Goal: Information Seeking & Learning: Find specific fact

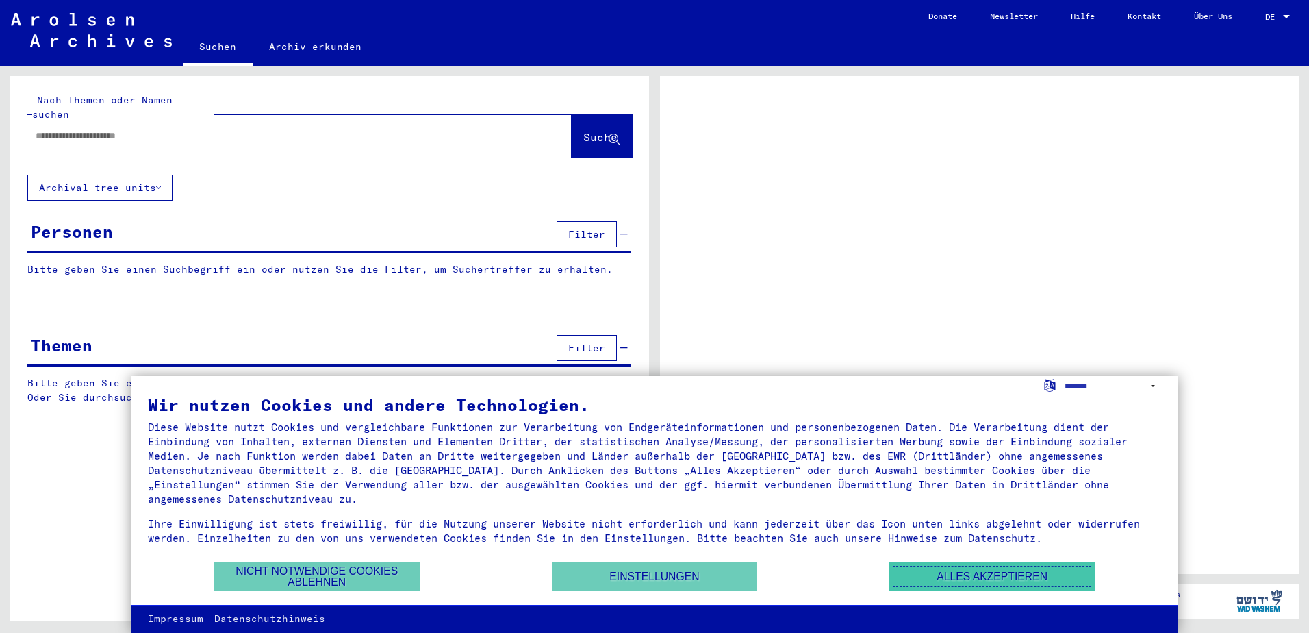
click at [1016, 574] on button "Alles akzeptieren" at bounding box center [991, 576] width 205 height 28
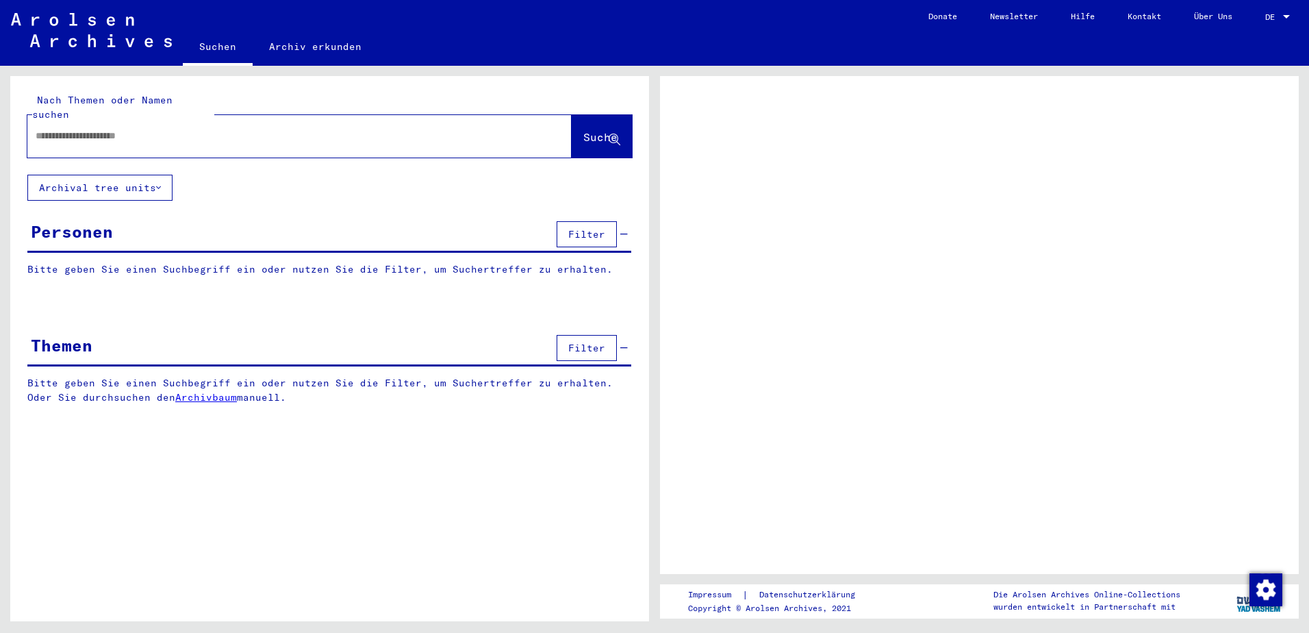
click at [144, 129] on input "text" at bounding box center [287, 136] width 503 height 14
type input "**********"
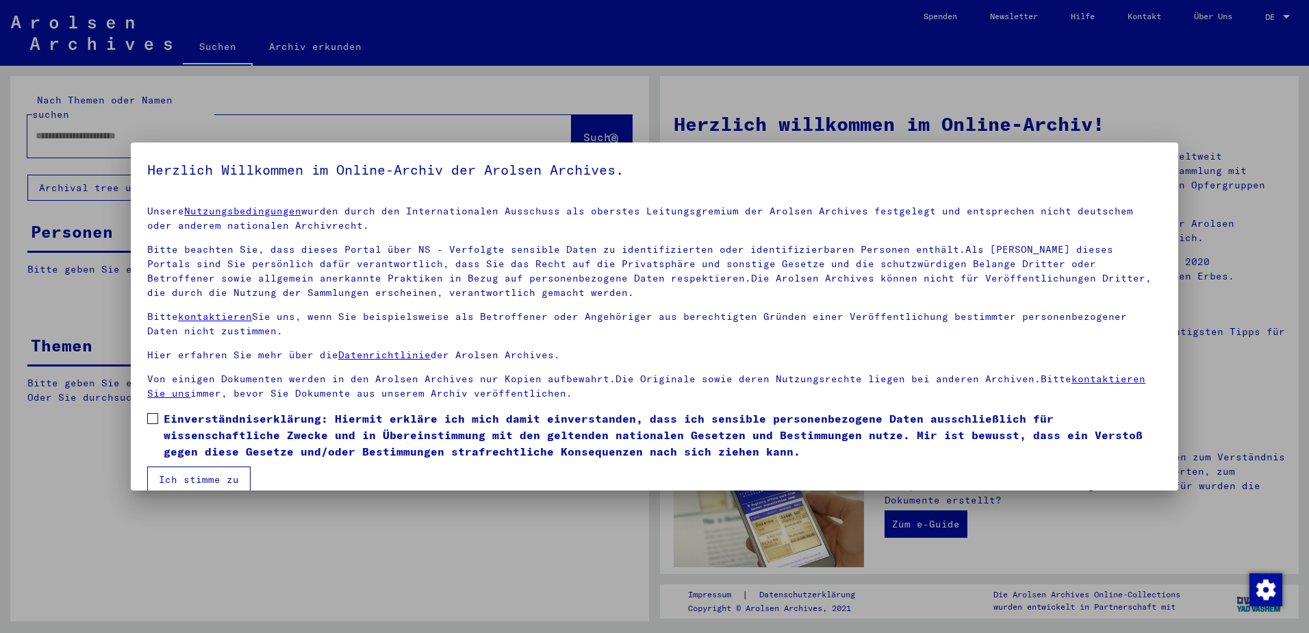
click at [155, 420] on span at bounding box center [152, 418] width 11 height 11
click at [183, 470] on button "Ich stimme zu" at bounding box center [198, 479] width 103 height 26
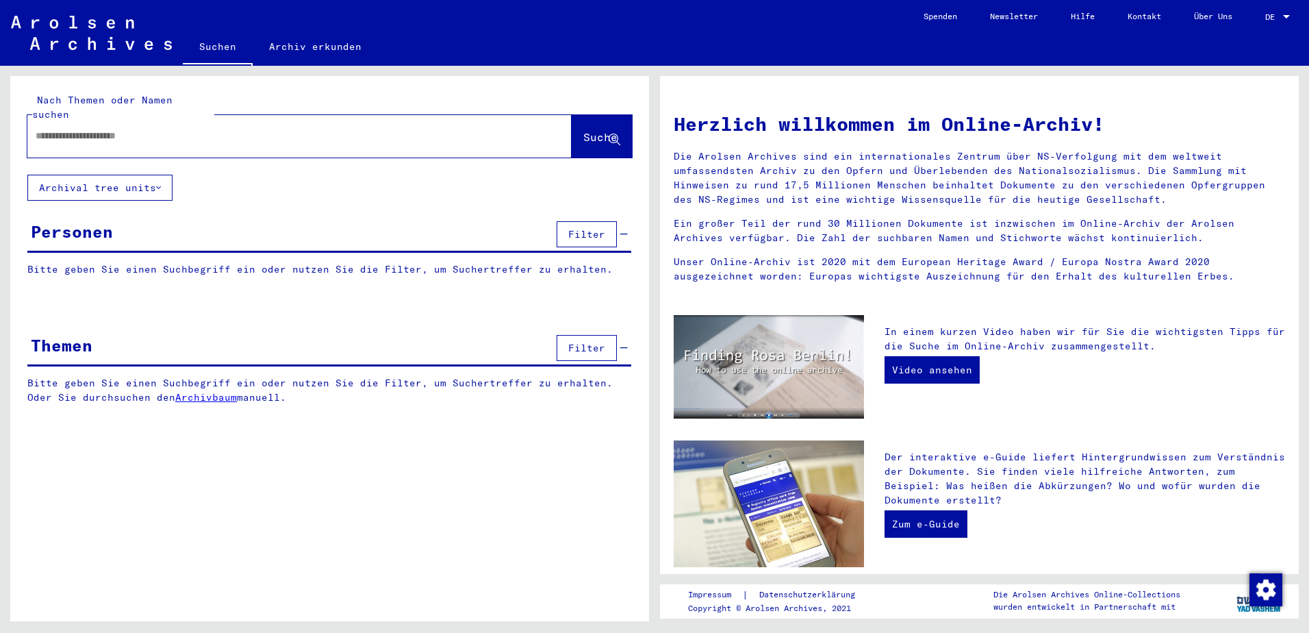
click at [586, 228] on span "Filter" at bounding box center [586, 234] width 37 height 12
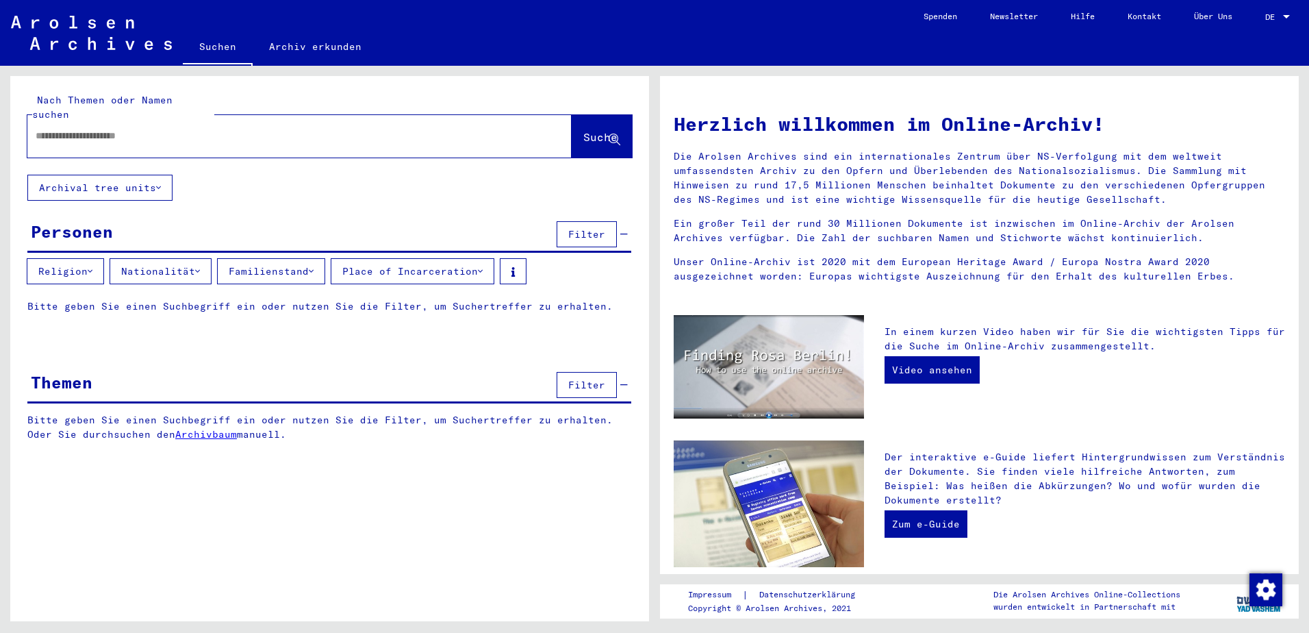
click at [240, 120] on div at bounding box center [278, 135] width 503 height 31
click at [246, 129] on input "text" at bounding box center [283, 136] width 495 height 14
type input "**********"
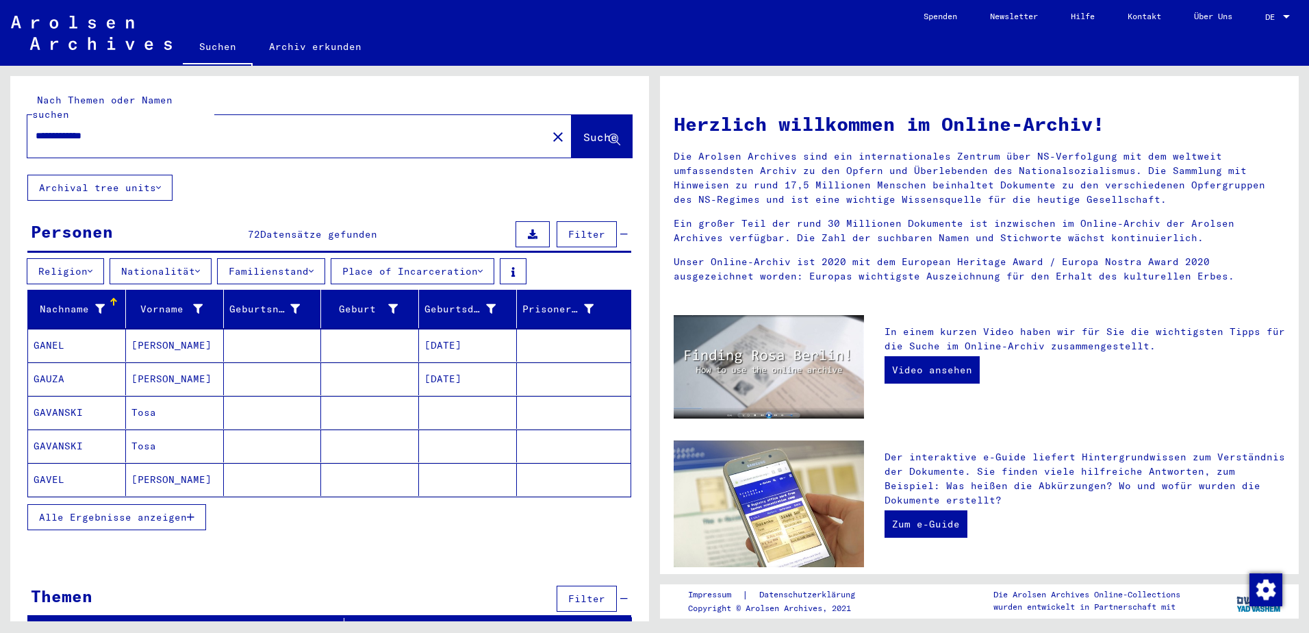
click at [140, 511] on button "Alle Ergebnisse anzeigen" at bounding box center [116, 517] width 179 height 26
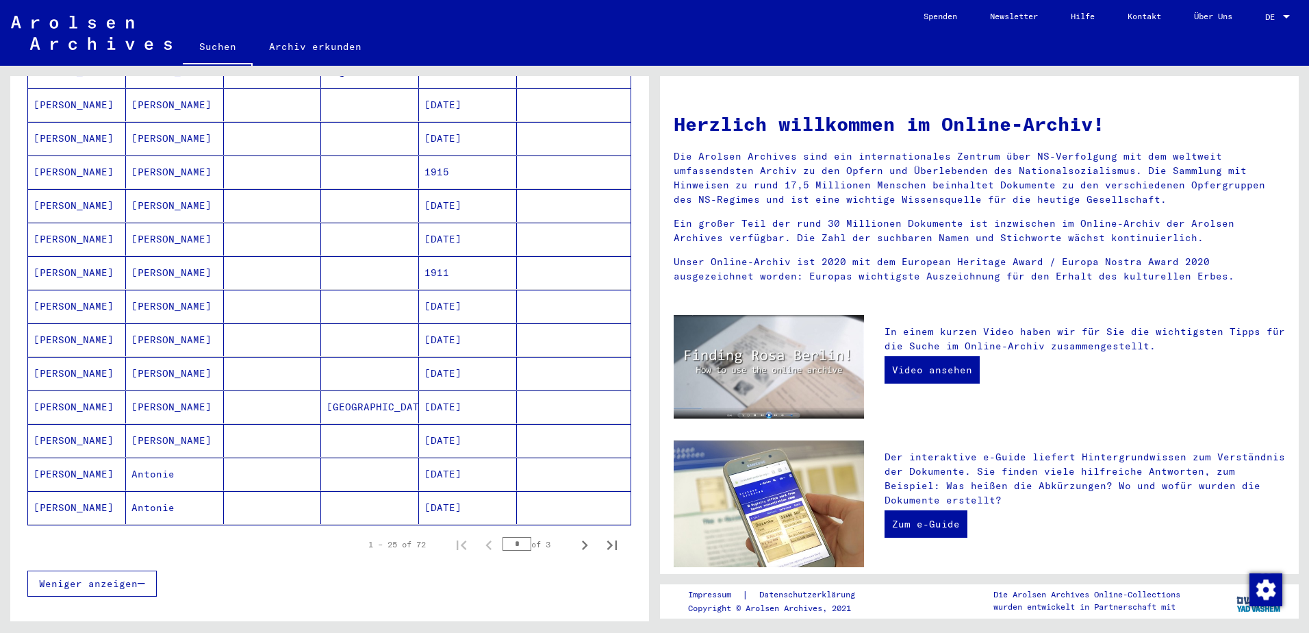
scroll to position [685, 0]
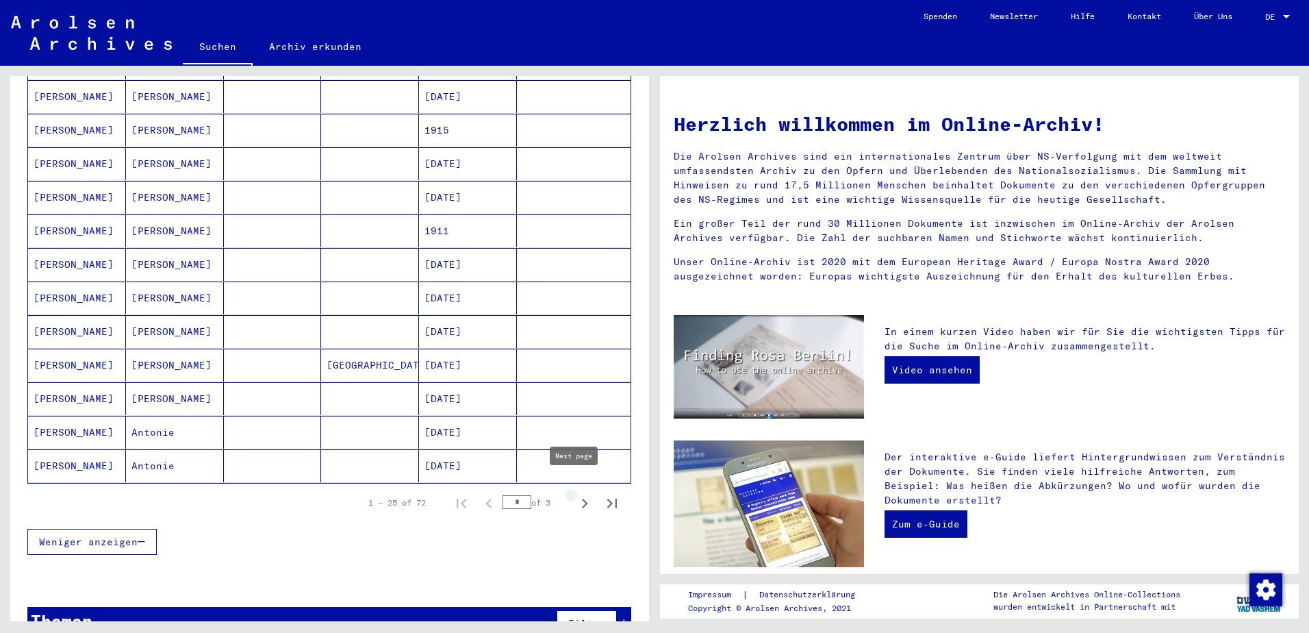
click at [575, 494] on icon "Next page" at bounding box center [584, 503] width 19 height 19
type input "*"
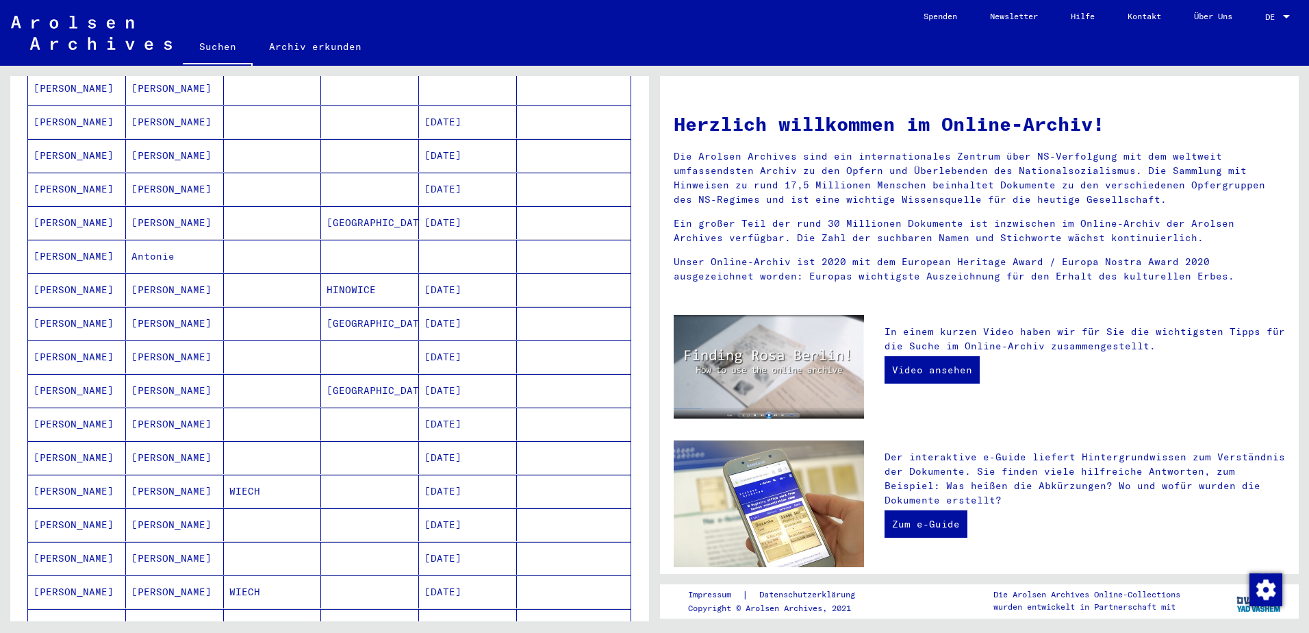
scroll to position [548, 0]
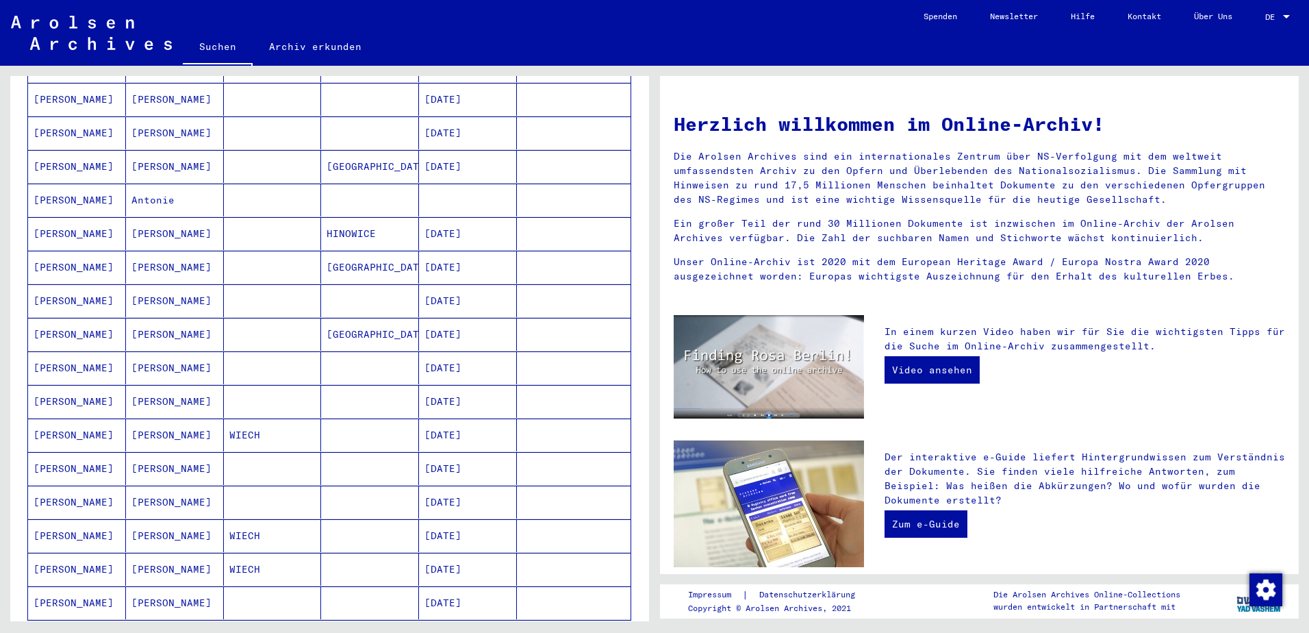
click at [67, 285] on mat-cell "[PERSON_NAME]" at bounding box center [77, 300] width 98 height 33
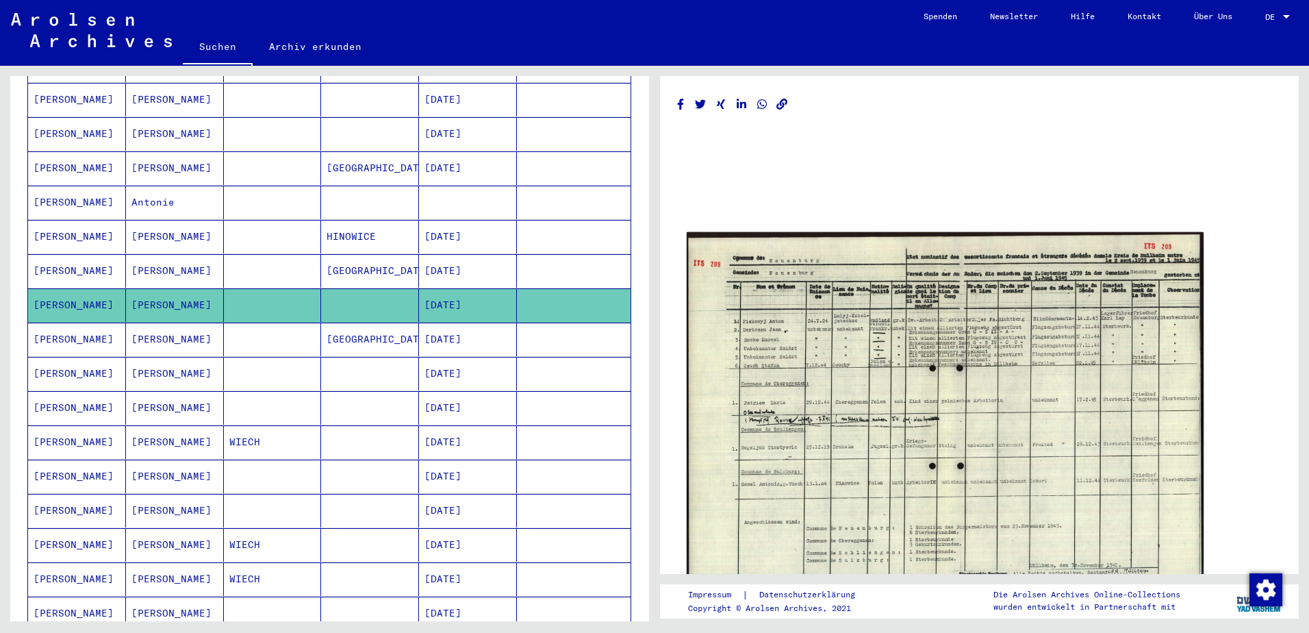
click at [896, 338] on img at bounding box center [945, 416] width 517 height 369
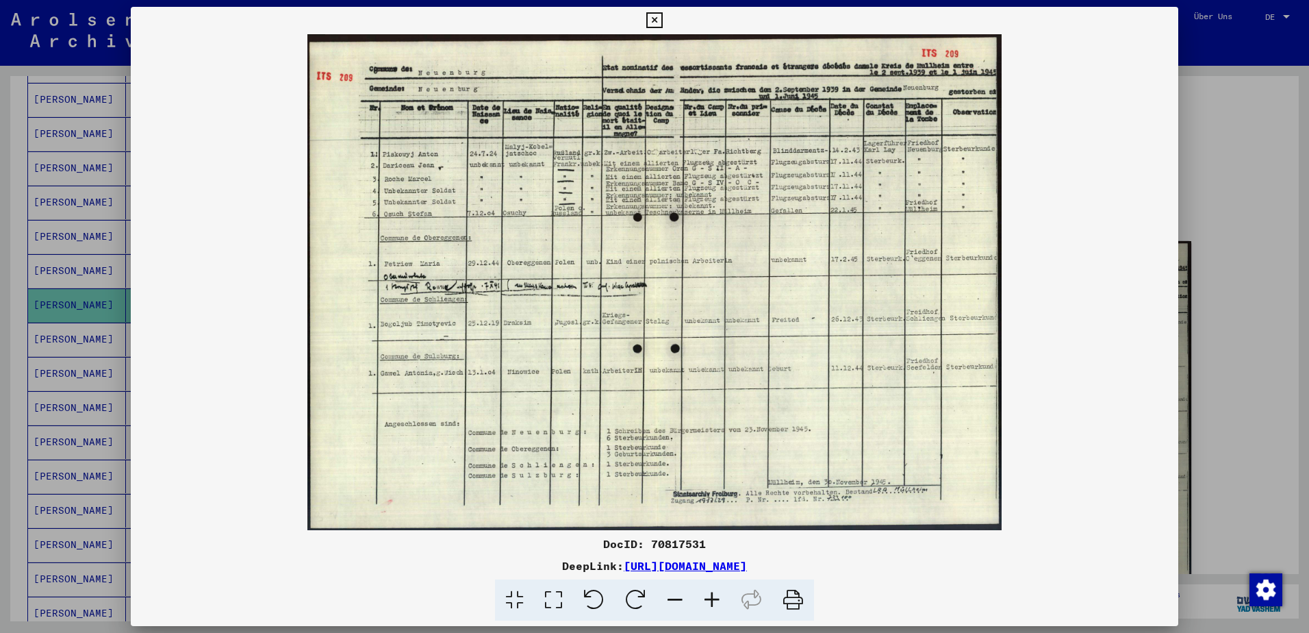
scroll to position [554, 0]
click at [658, 18] on icon at bounding box center [654, 20] width 16 height 16
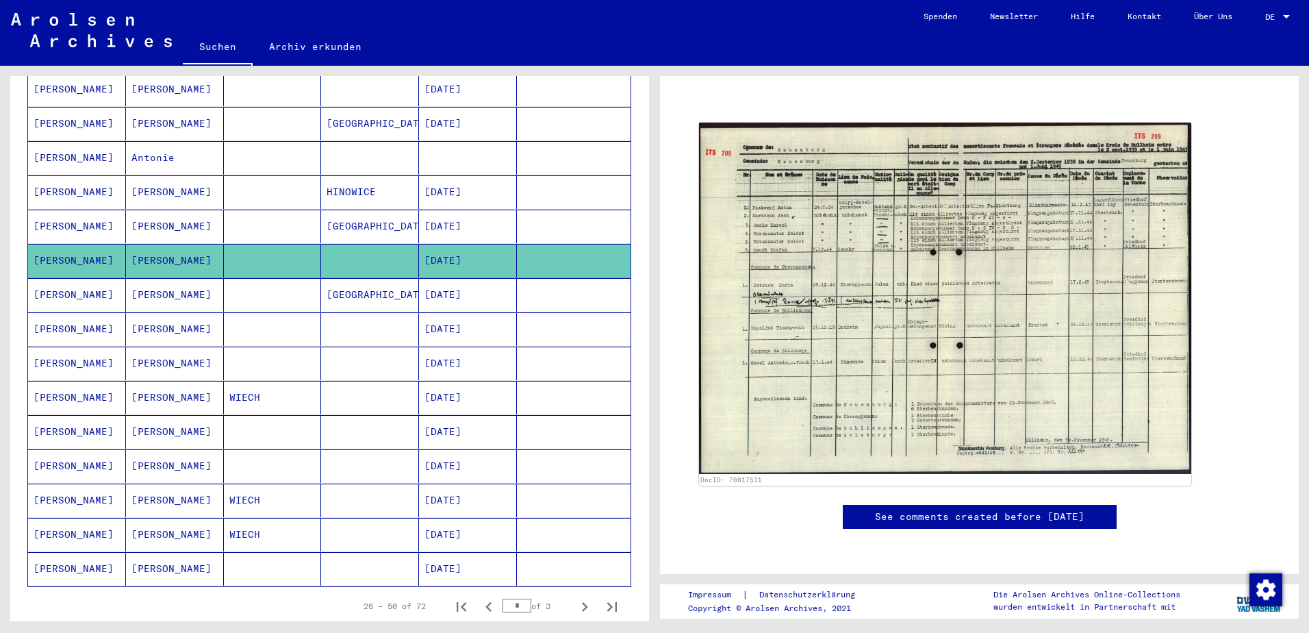
scroll to position [622, 0]
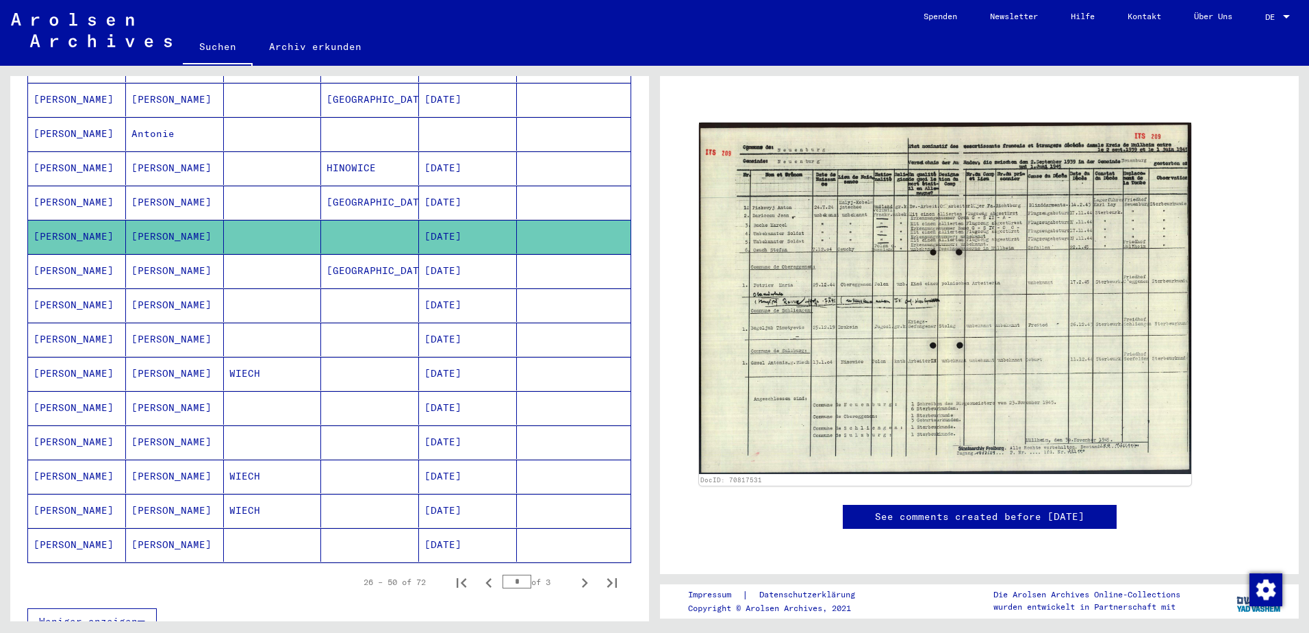
click at [71, 361] on mat-cell "[PERSON_NAME]" at bounding box center [77, 374] width 98 height 34
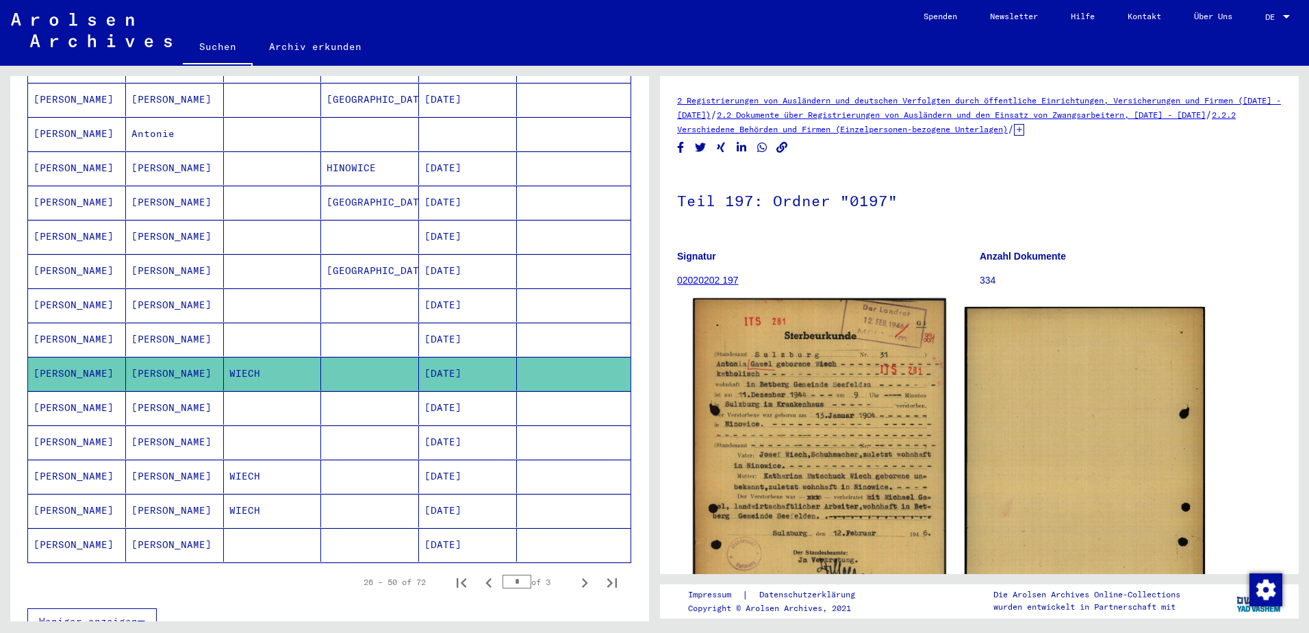
scroll to position [137, 0]
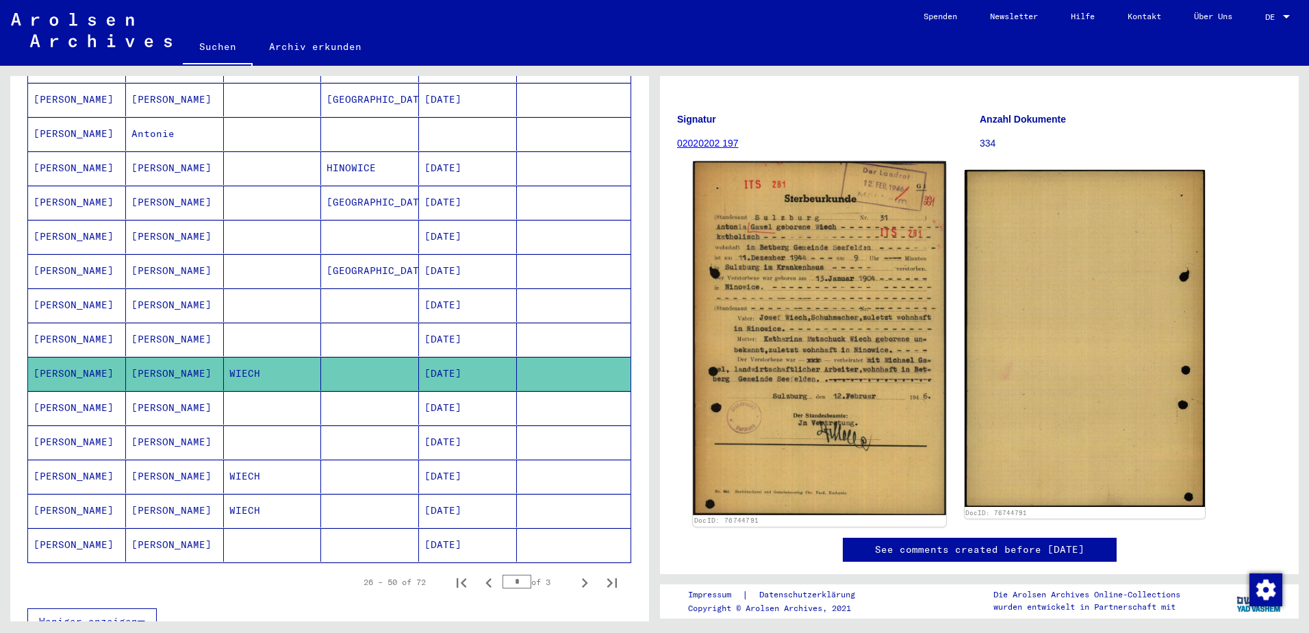
click at [843, 342] on img at bounding box center [819, 338] width 253 height 353
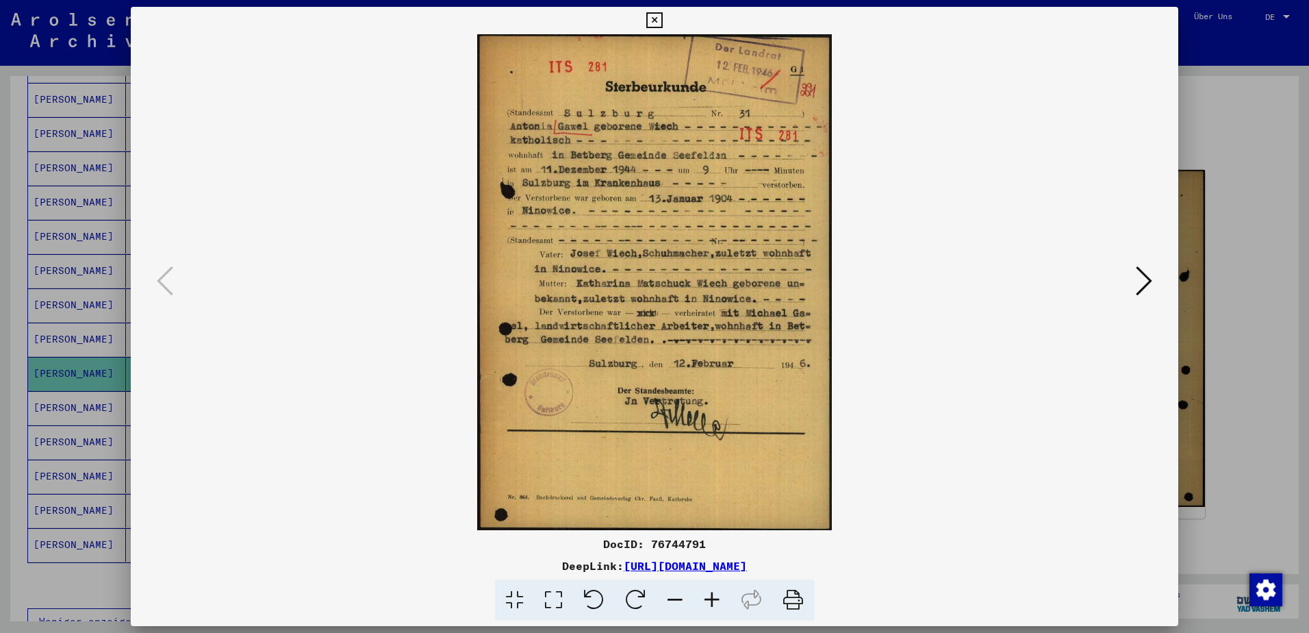
click at [1150, 277] on icon at bounding box center [1144, 280] width 16 height 33
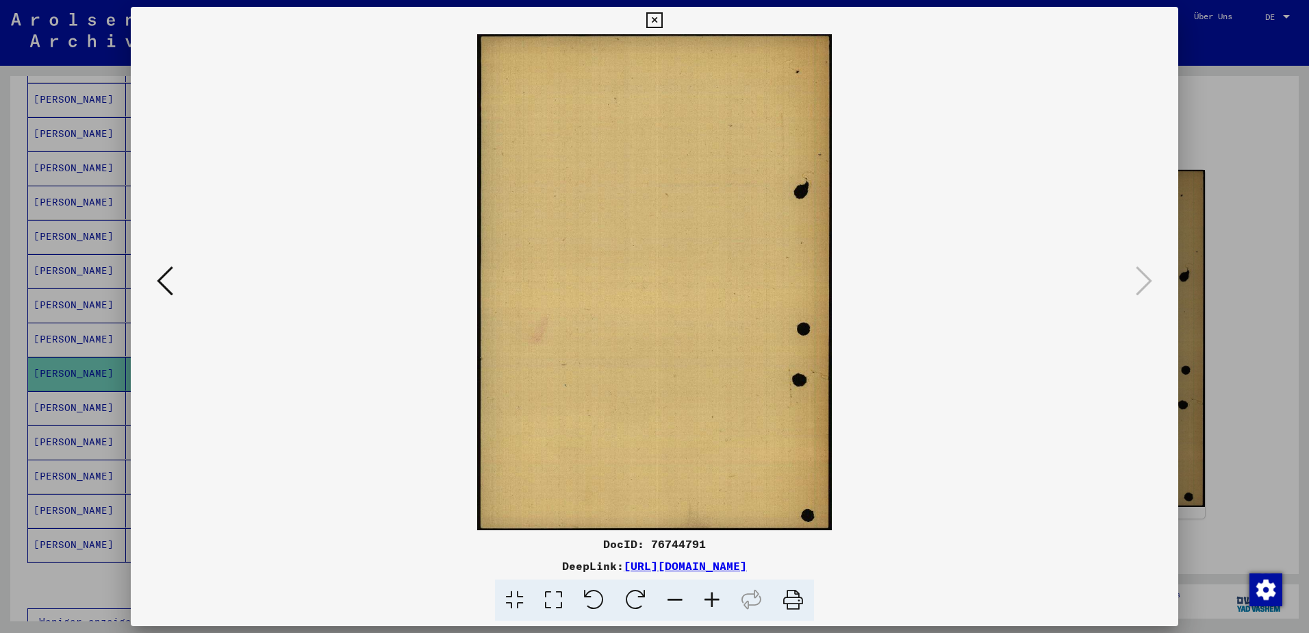
click at [1219, 169] on div at bounding box center [654, 316] width 1309 height 633
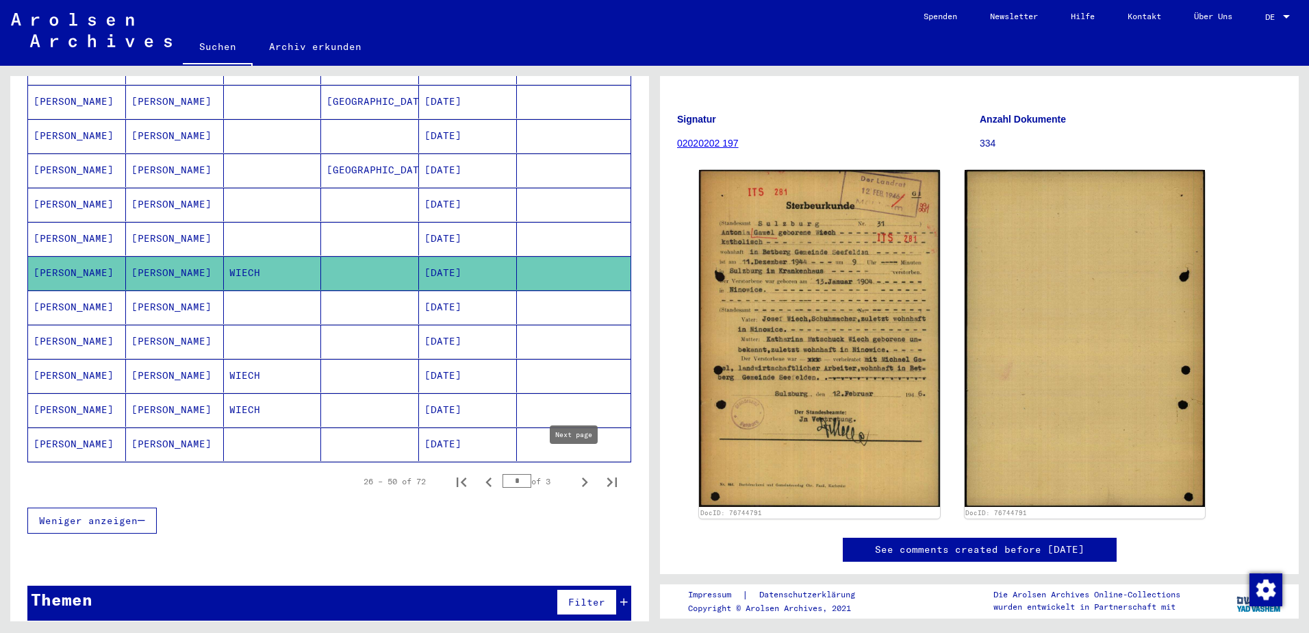
click at [575, 472] on icon "Next page" at bounding box center [584, 481] width 19 height 19
type input "*"
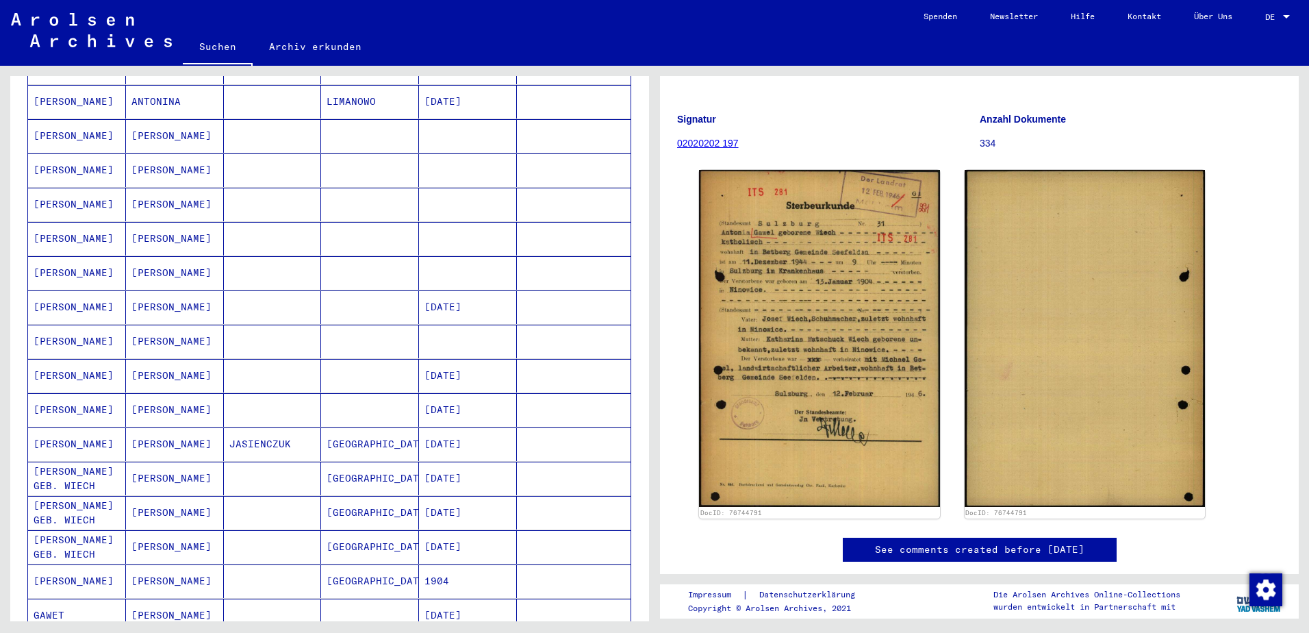
scroll to position [552, 0]
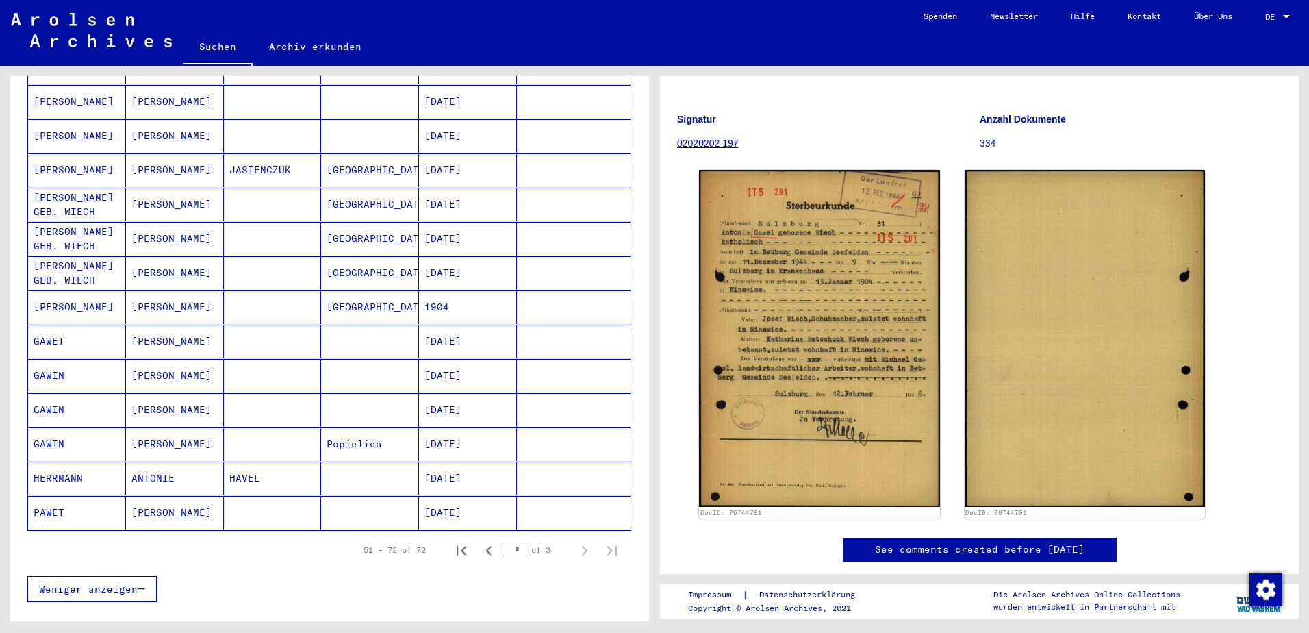
click at [62, 188] on mat-cell "[PERSON_NAME] GEB. WIECH" at bounding box center [77, 205] width 98 height 34
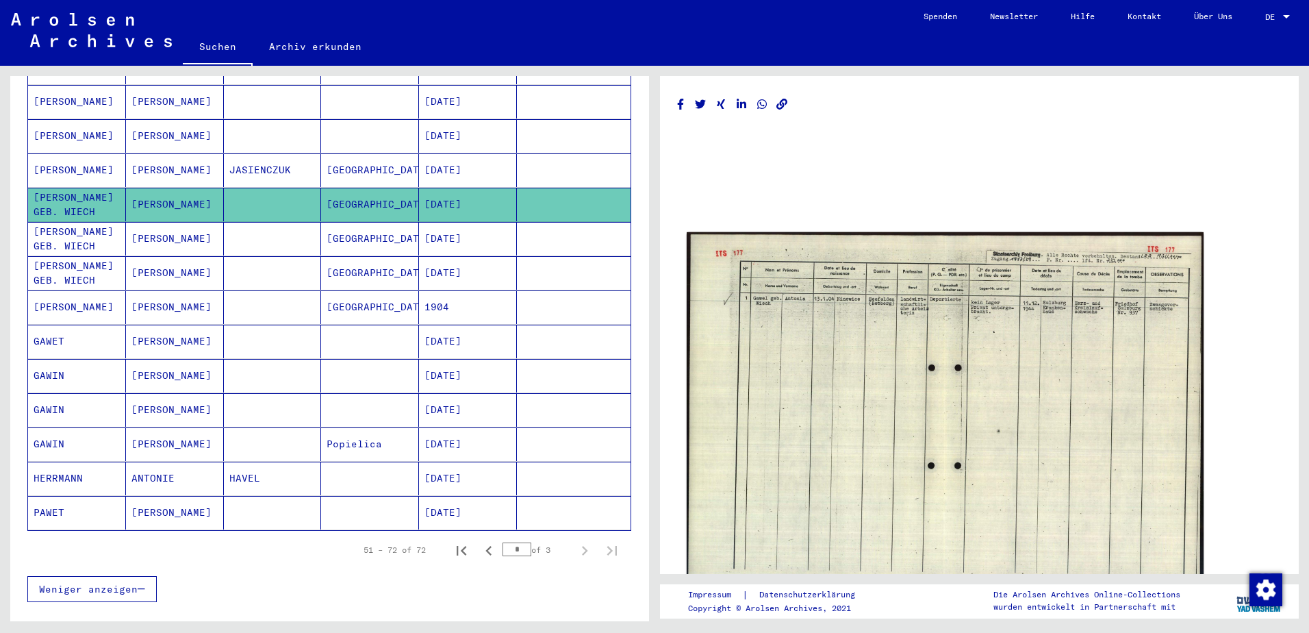
click at [1006, 301] on img at bounding box center [945, 415] width 517 height 367
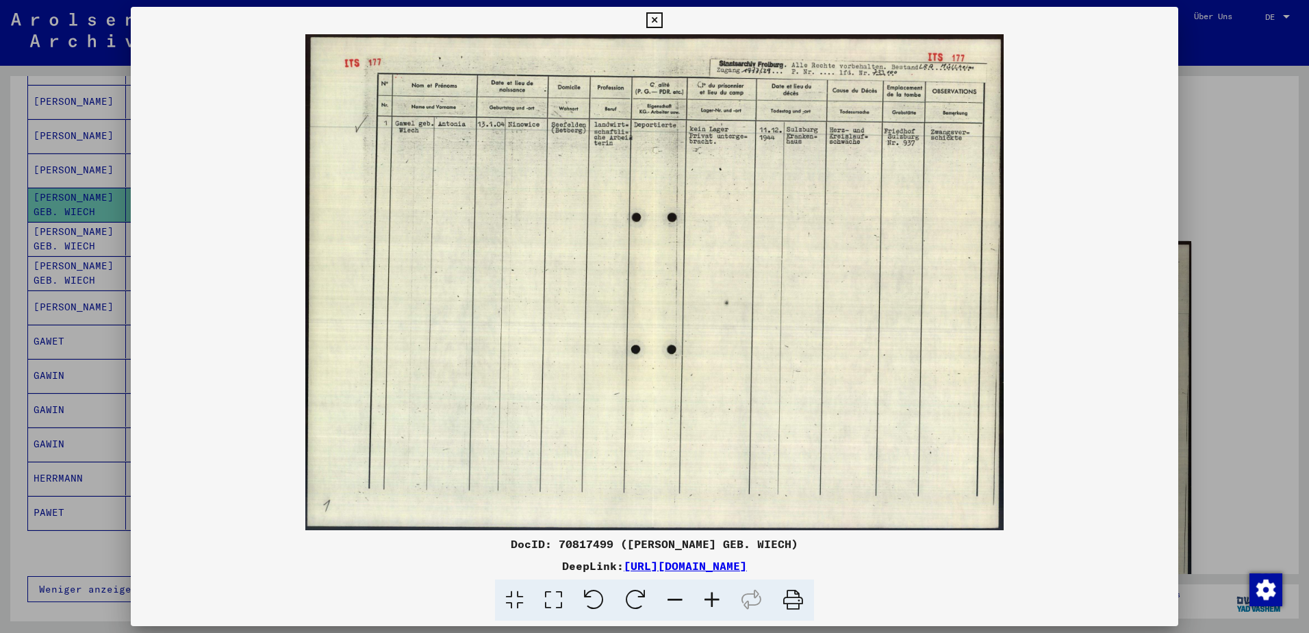
click at [1208, 186] on div at bounding box center [654, 316] width 1309 height 633
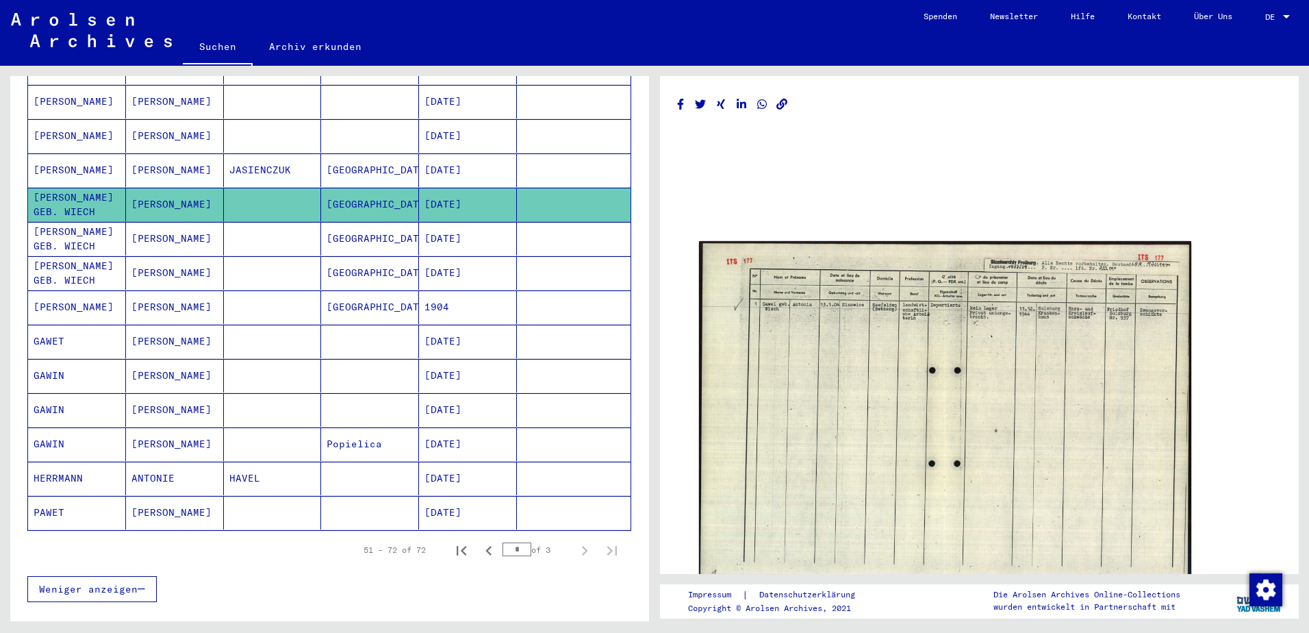
click at [102, 222] on mat-cell "[PERSON_NAME] GEB. WIECH" at bounding box center [77, 239] width 98 height 34
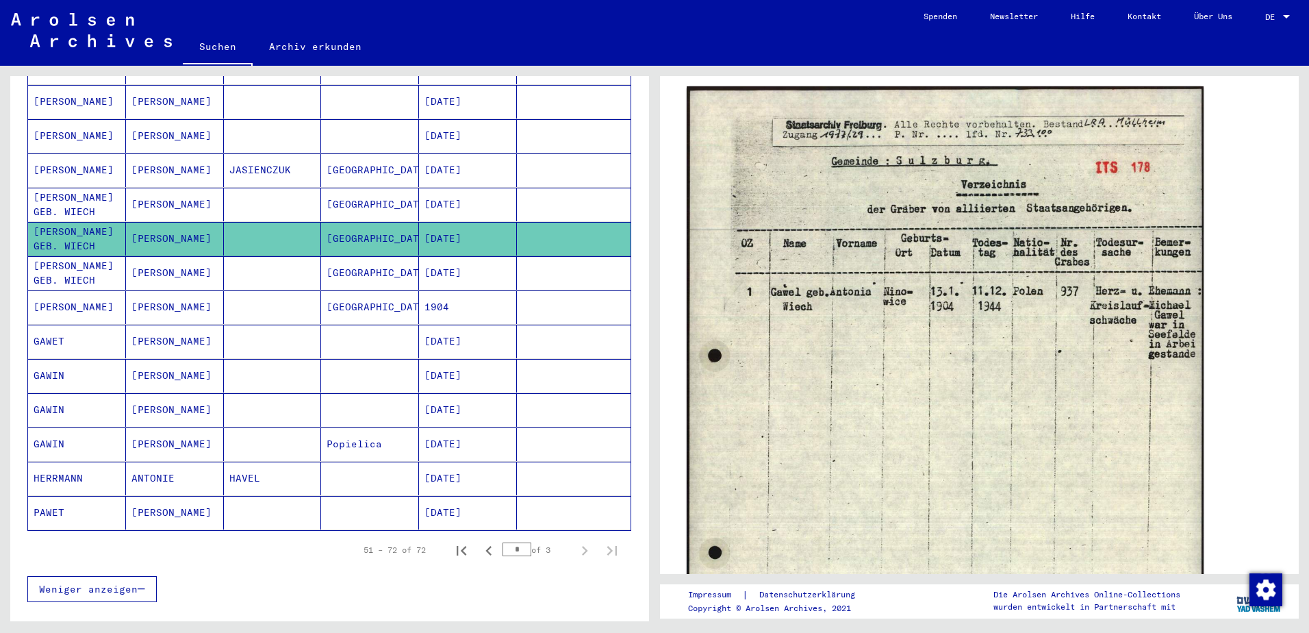
scroll to position [205, 0]
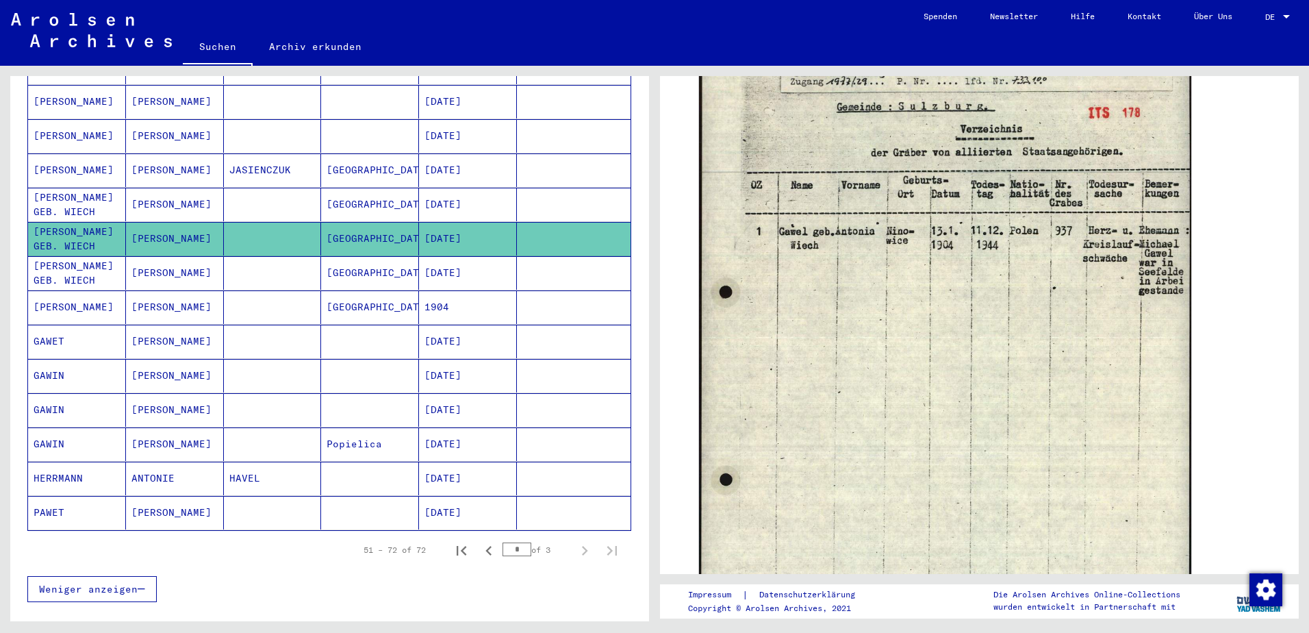
click at [90, 257] on mat-cell "[PERSON_NAME] GEB. WIECH" at bounding box center [77, 273] width 98 height 34
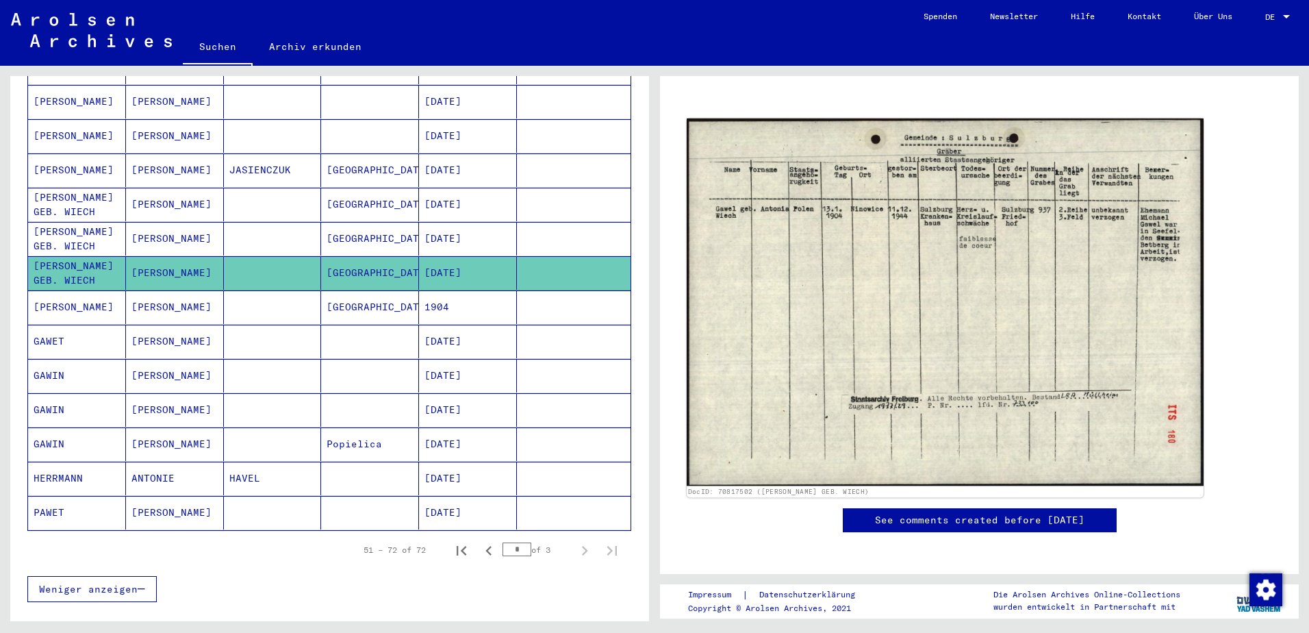
scroll to position [137, 0]
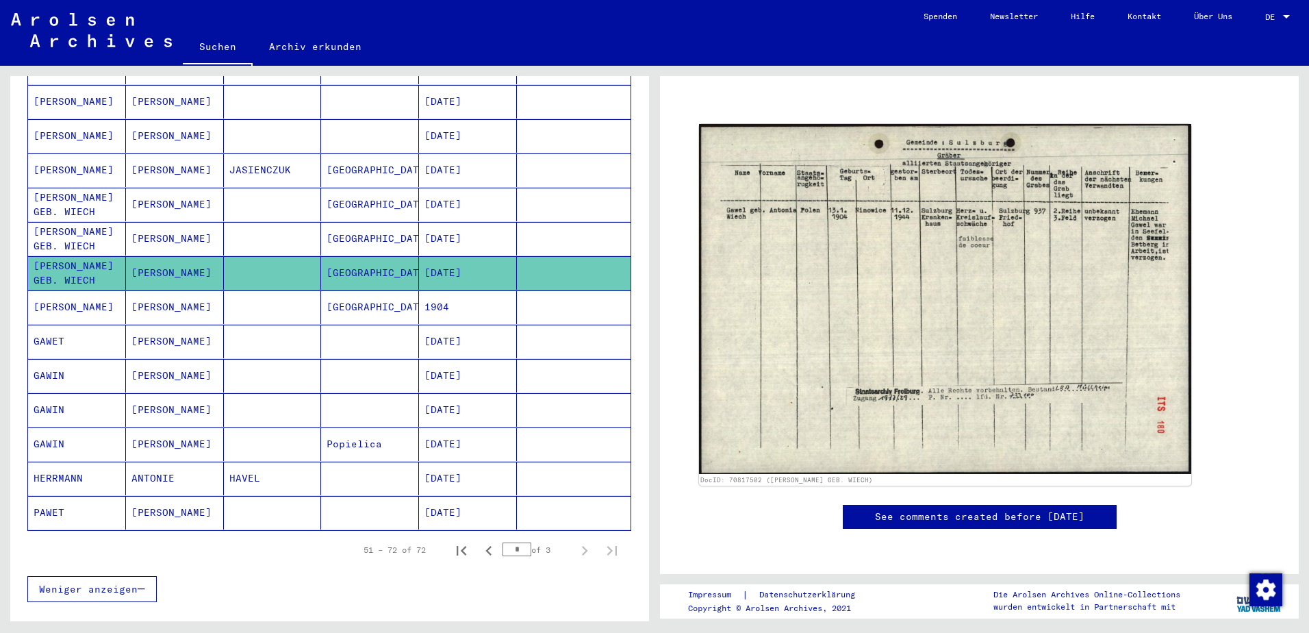
click at [66, 290] on mat-cell "[PERSON_NAME]" at bounding box center [77, 307] width 98 height 34
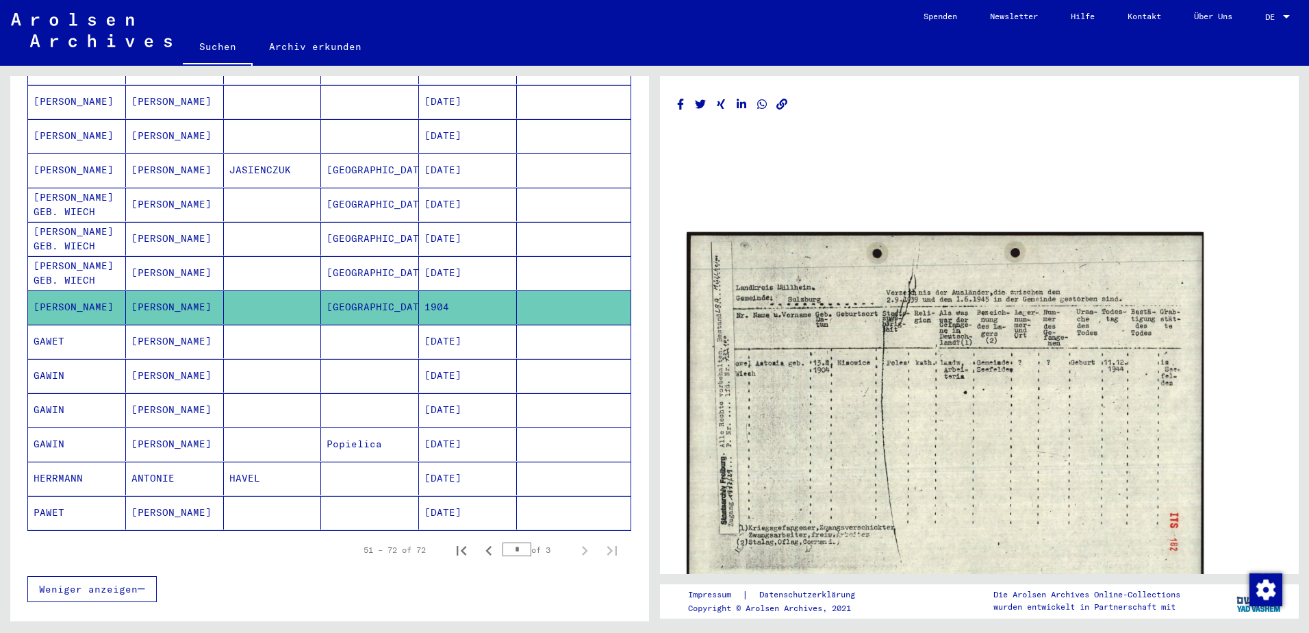
click at [922, 401] on img at bounding box center [945, 417] width 517 height 370
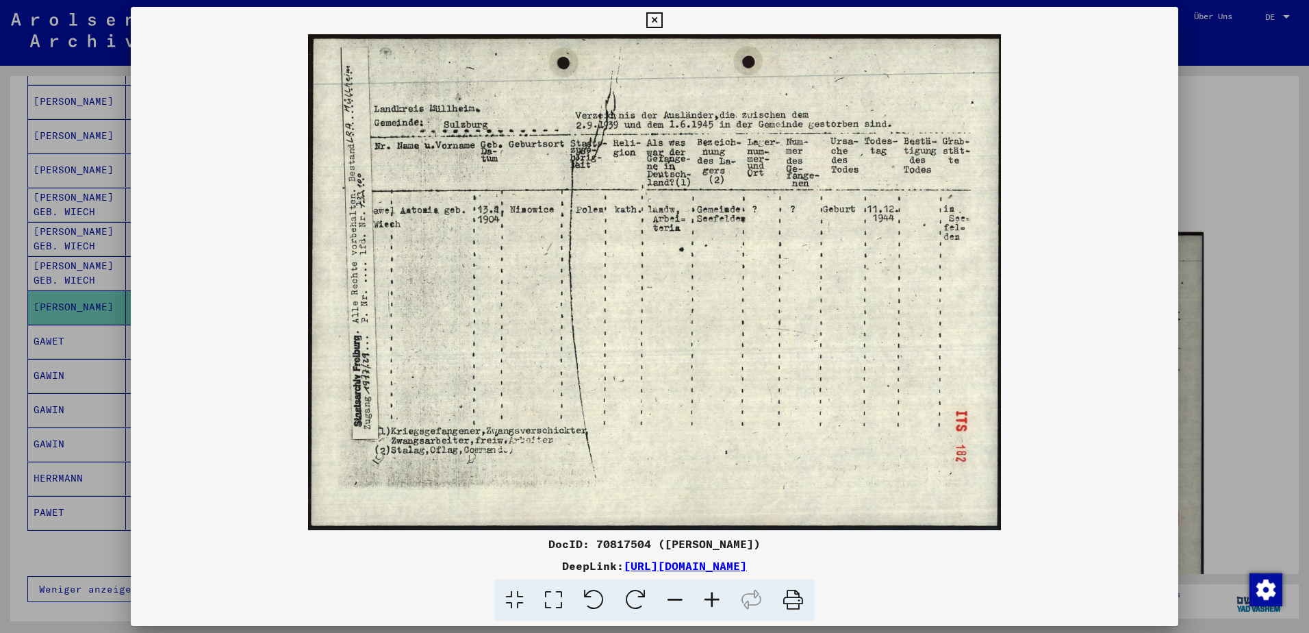
click at [922, 401] on img at bounding box center [655, 282] width 1048 height 496
